Goal: Check status: Check status

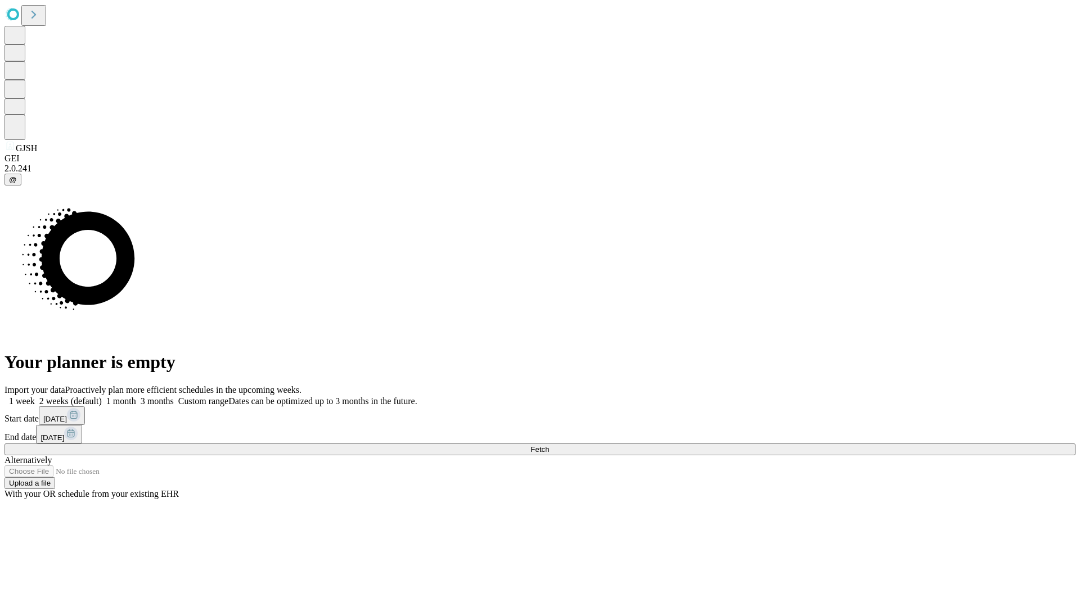
click at [549, 445] on span "Fetch" at bounding box center [539, 449] width 19 height 8
